Goal: Complete application form

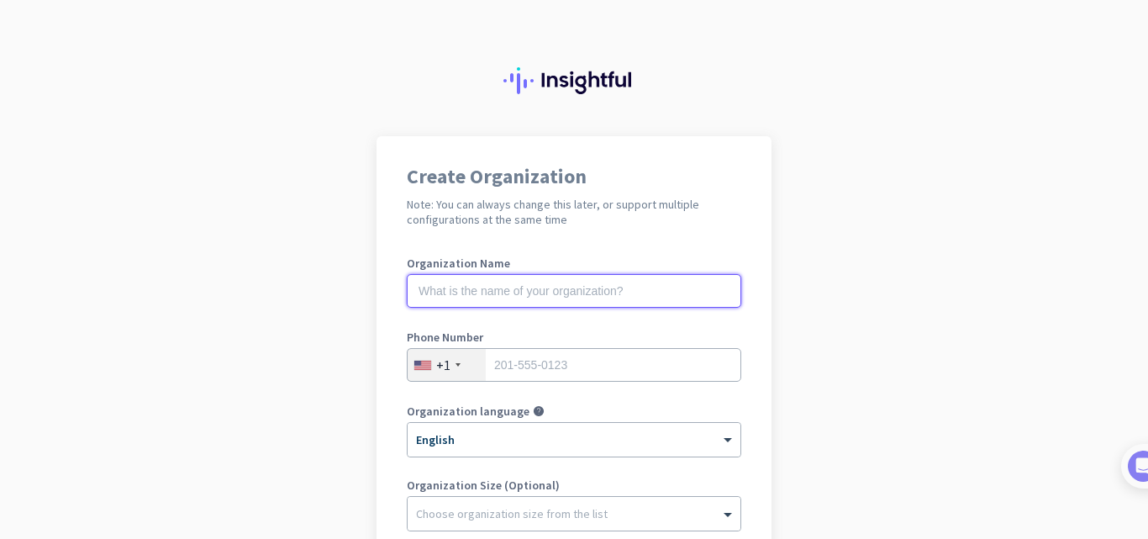
click at [564, 298] on input "text" at bounding box center [574, 291] width 334 height 34
type input "Loyal Beauty and Grooming"
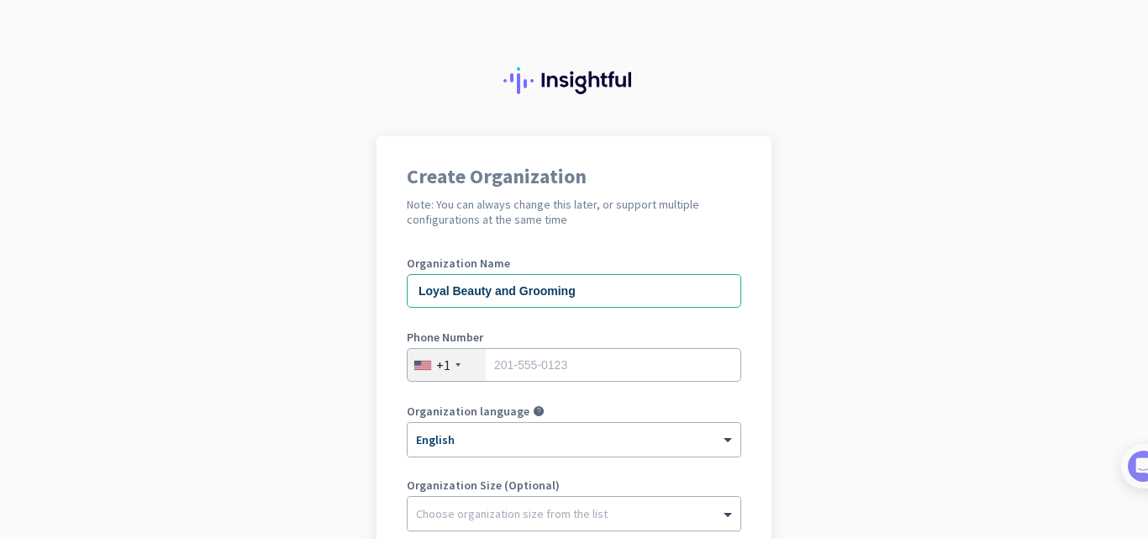
click at [436, 371] on div "+1" at bounding box center [443, 364] width 14 height 17
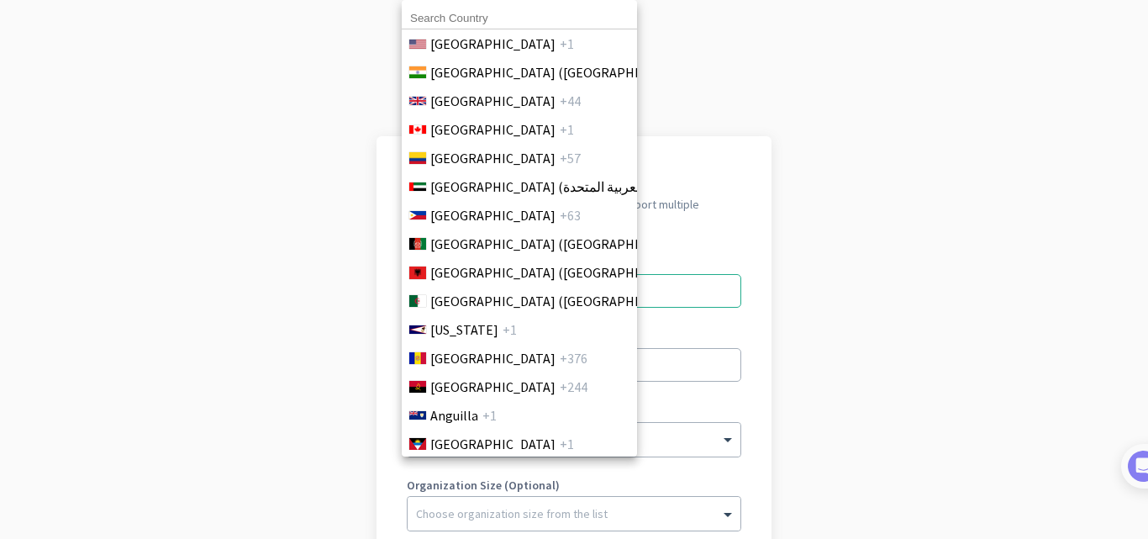
click at [472, 12] on input at bounding box center [519, 19] width 235 height 22
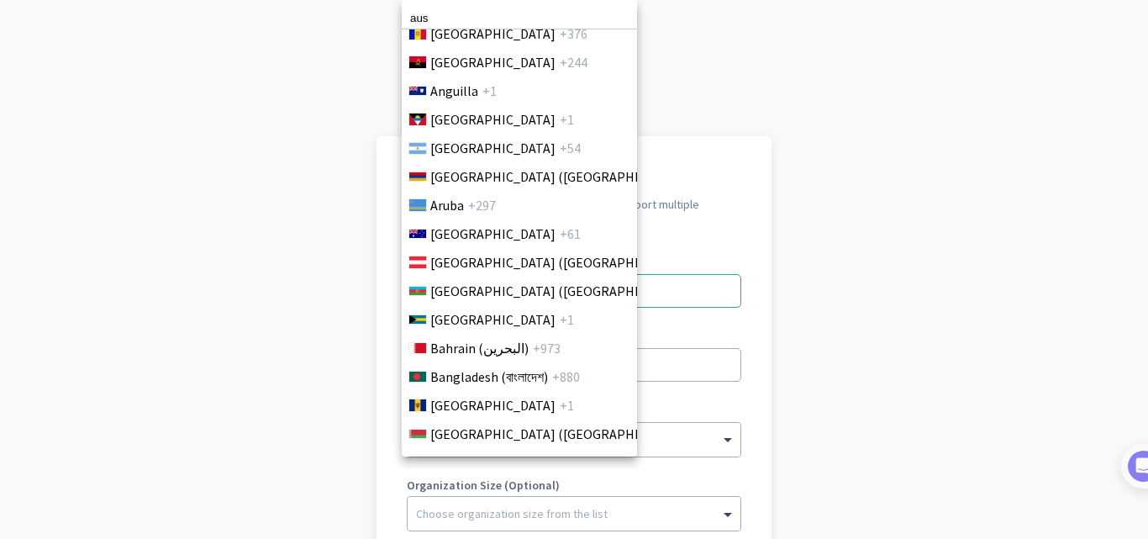
scroll to position [325, 0]
type input "aus"
click at [462, 232] on span "[GEOGRAPHIC_DATA]" at bounding box center [492, 233] width 125 height 20
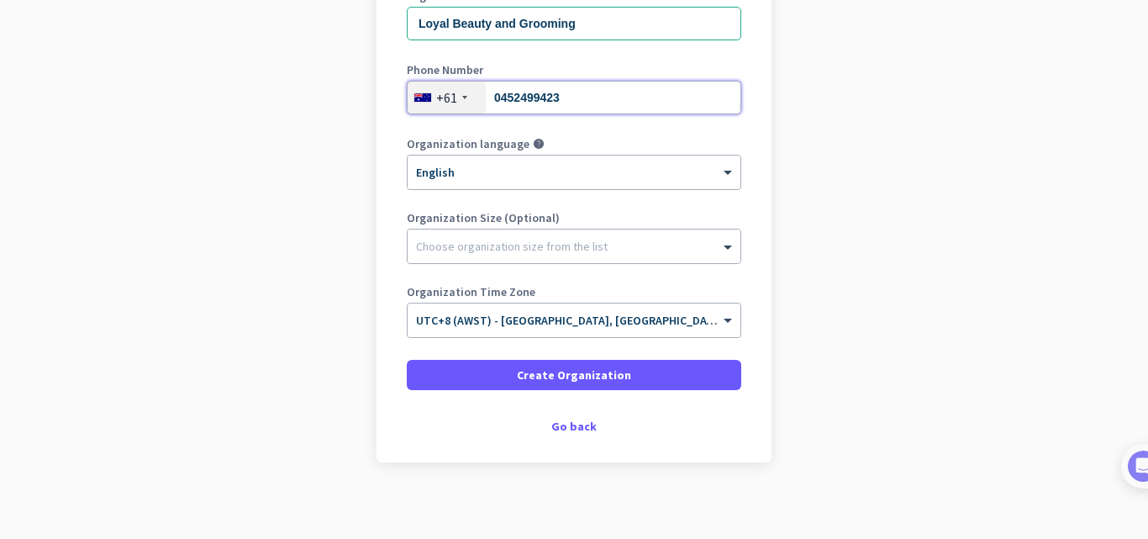
scroll to position [275, 0]
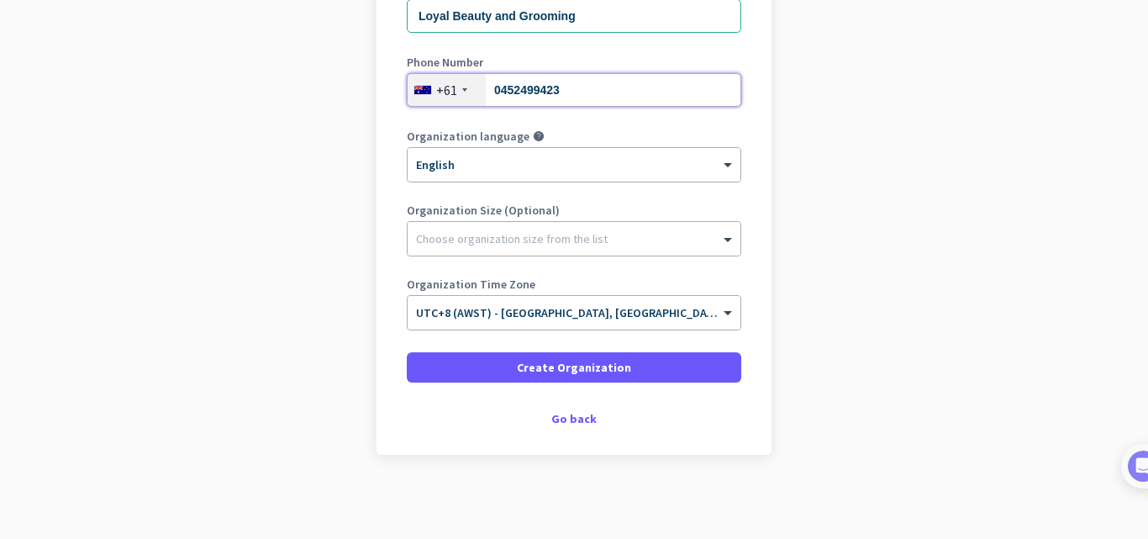
type input "0452499423"
click at [632, 363] on span at bounding box center [574, 367] width 334 height 40
click at [605, 365] on span "Create Organization" at bounding box center [574, 367] width 114 height 17
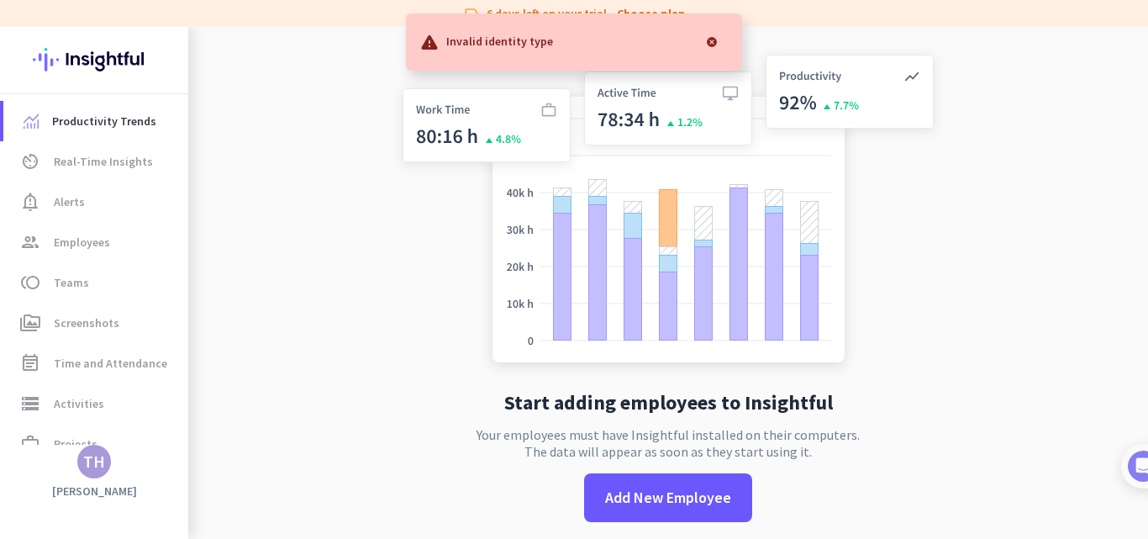
click at [710, 44] on div at bounding box center [712, 42] width 34 height 34
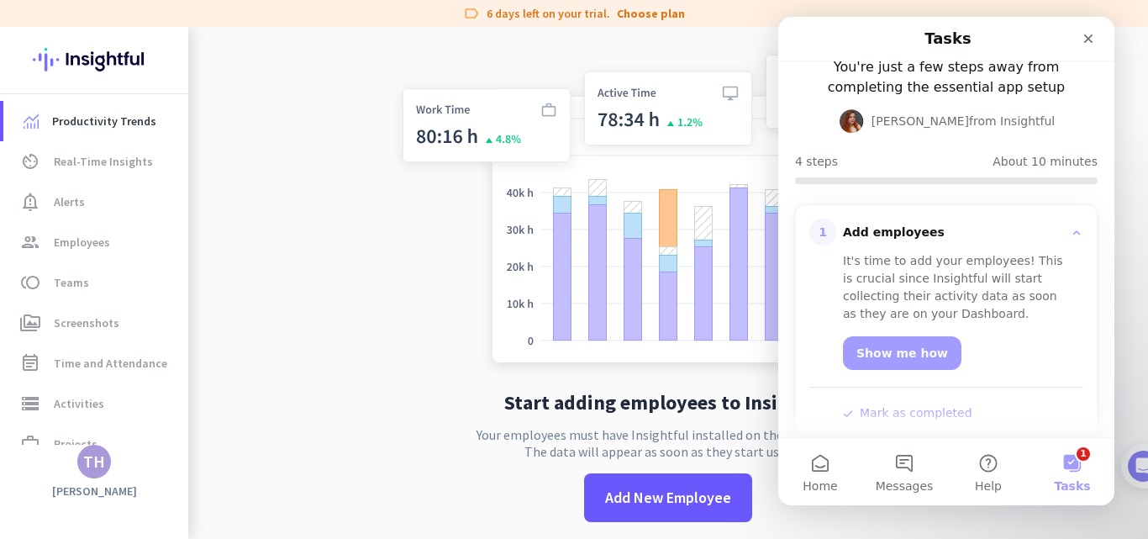
scroll to position [86, 0]
click at [908, 356] on link "Show me how" at bounding box center [902, 352] width 118 height 34
